Goal: Information Seeking & Learning: Find contact information

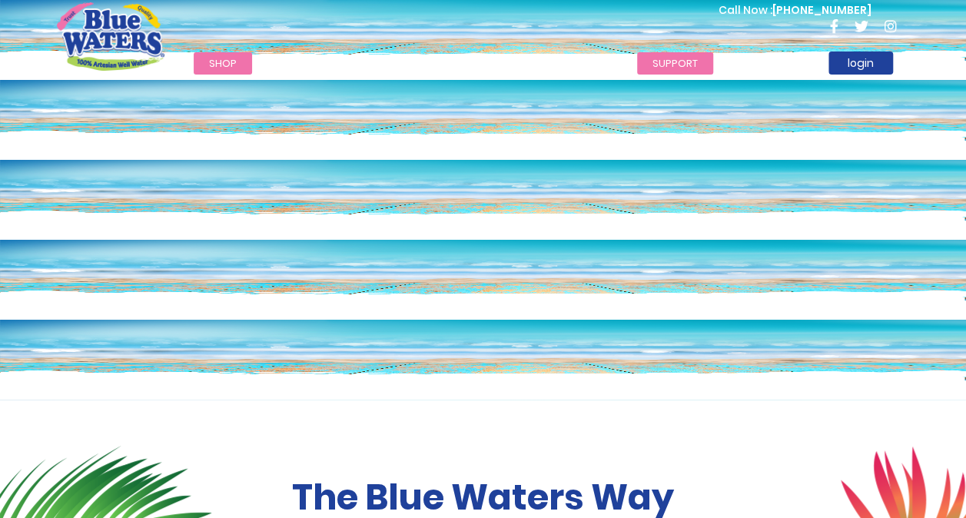
click at [668, 58] on link "support" at bounding box center [675, 63] width 76 height 22
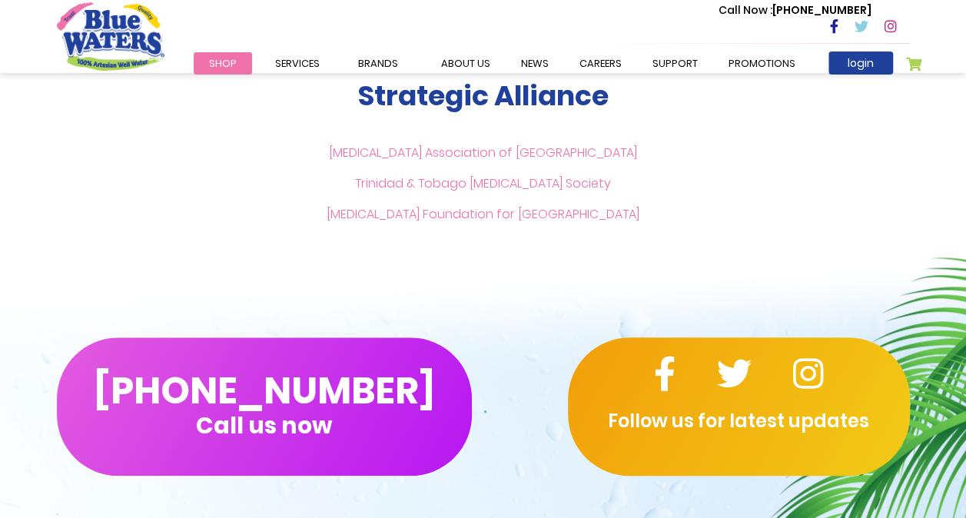
scroll to position [3381, 0]
